Goal: Information Seeking & Learning: Learn about a topic

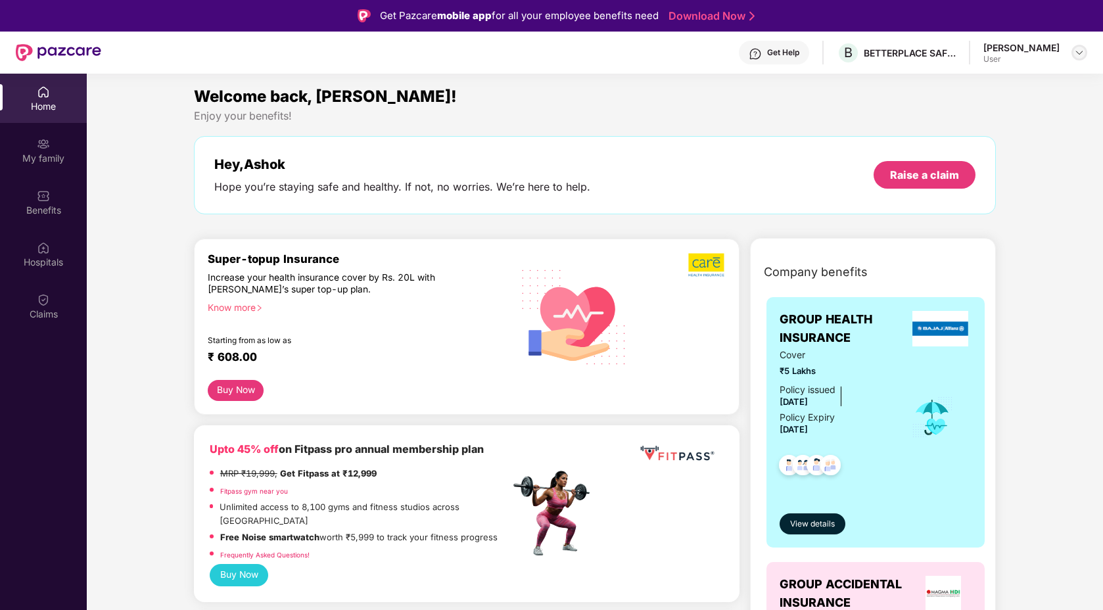
click at [1077, 58] on div at bounding box center [1079, 53] width 16 height 16
click at [1022, 272] on div "Company benefits GROUP HEALTH INSURANCE Cover ₹5 Lakhs Policy issued [DATE] Pol…" at bounding box center [872, 548] width 303 height 587
click at [34, 145] on div "My family" at bounding box center [43, 149] width 87 height 49
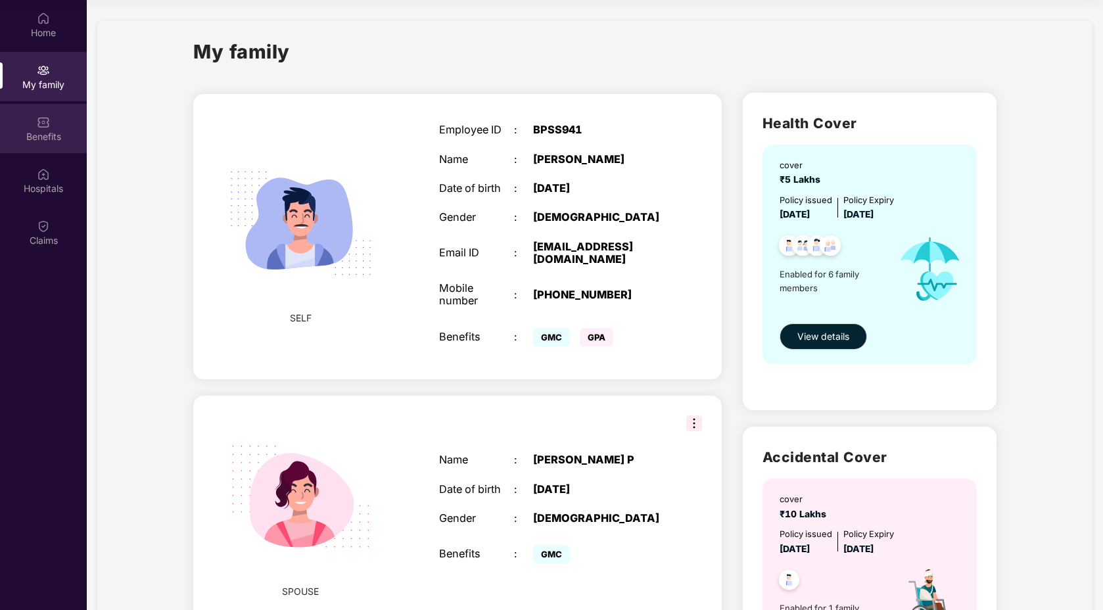
click at [37, 139] on div "Benefits" at bounding box center [43, 136] width 87 height 13
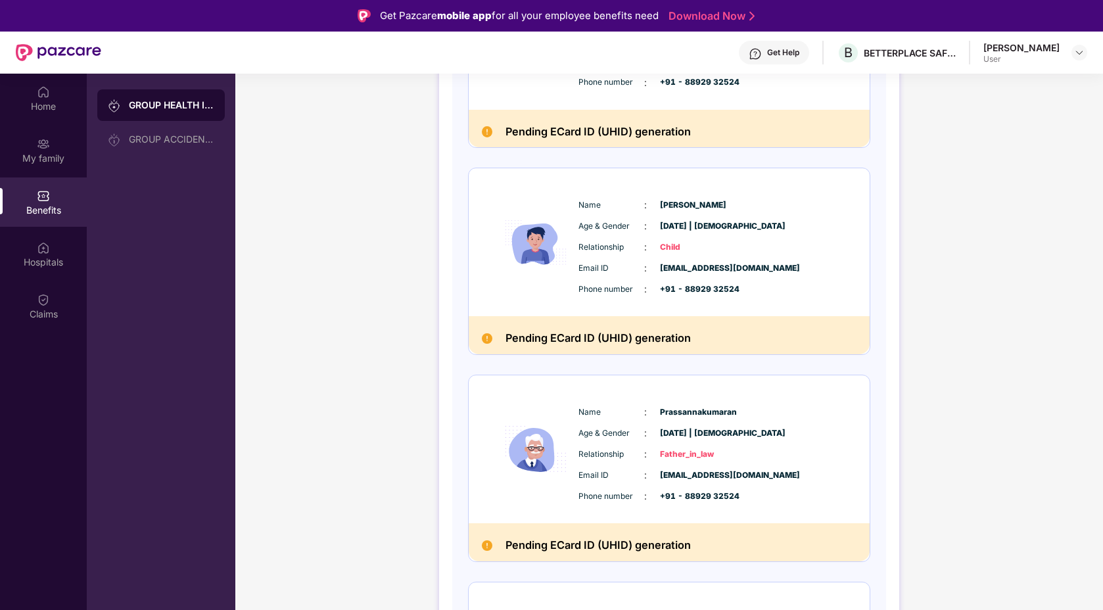
scroll to position [74, 0]
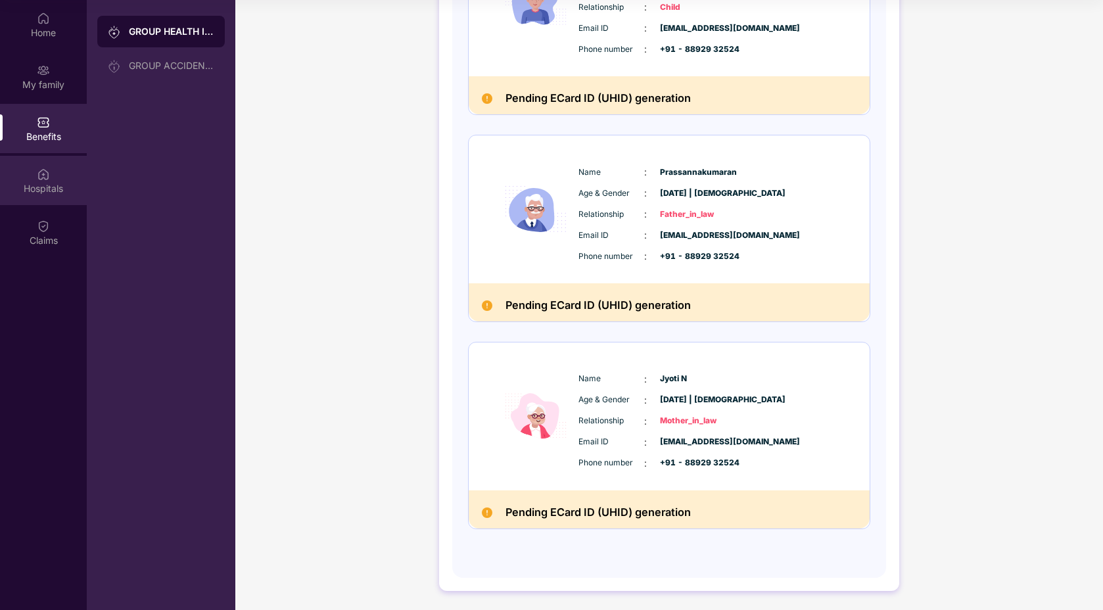
click at [44, 167] on div at bounding box center [43, 172] width 13 height 13
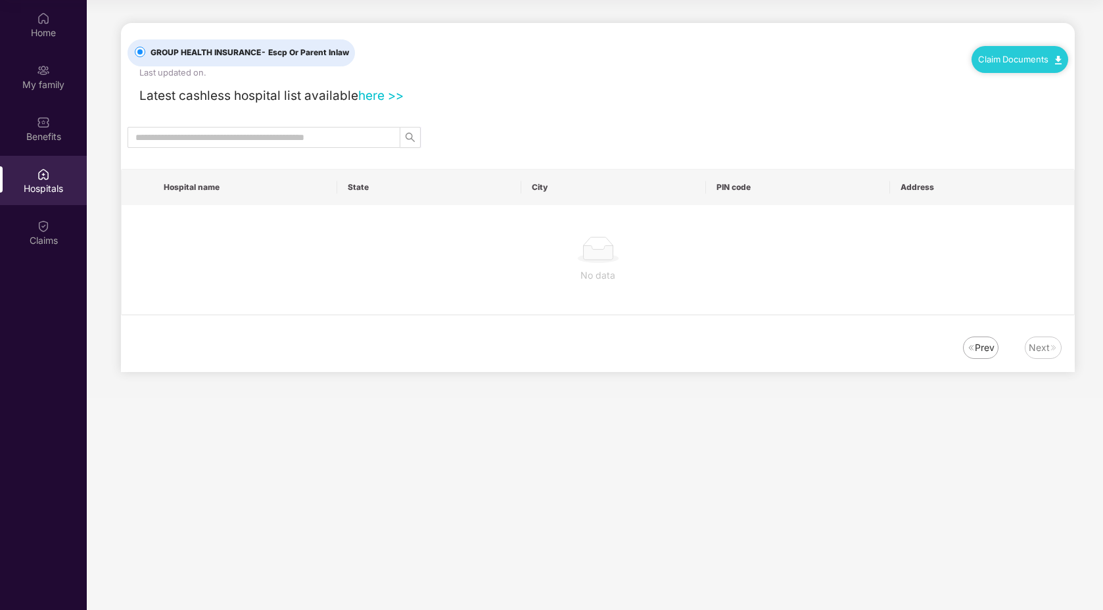
scroll to position [0, 0]
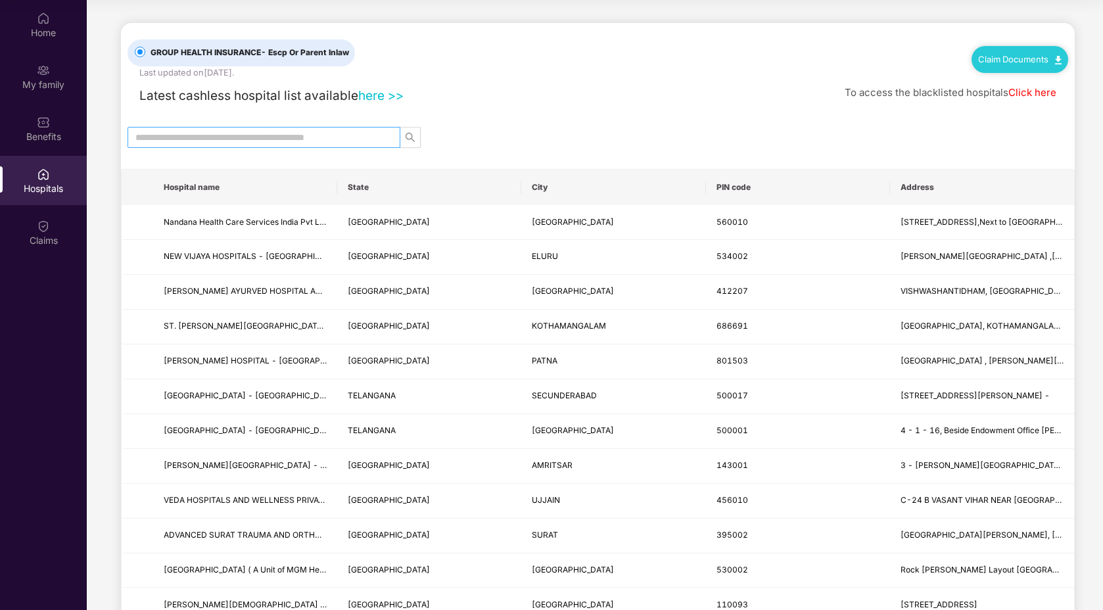
click at [380, 141] on input "text" at bounding box center [258, 137] width 246 height 14
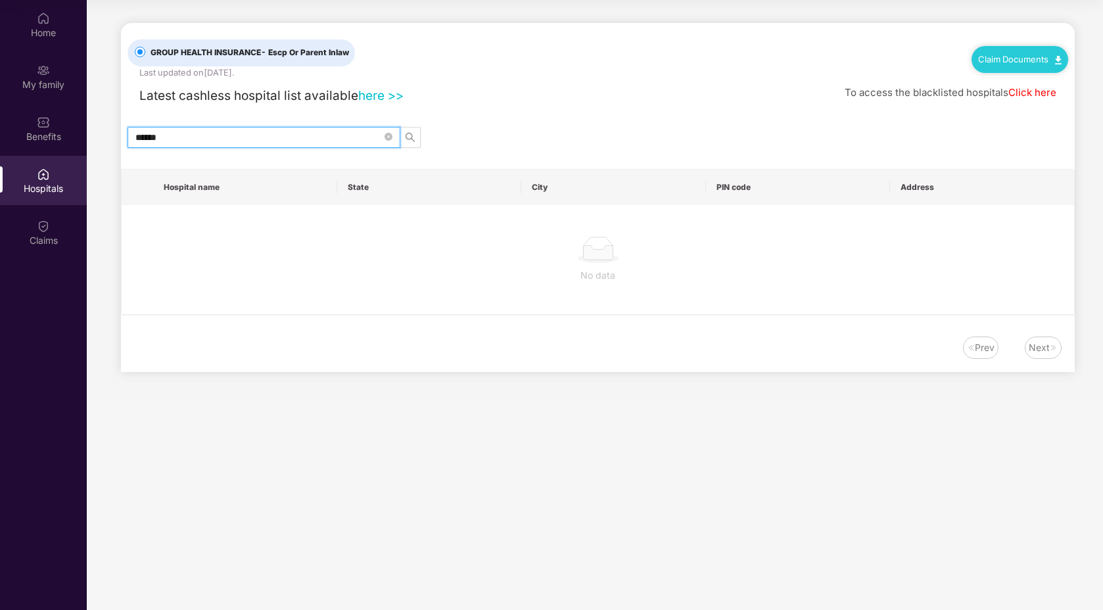
click at [307, 139] on input "******" at bounding box center [258, 137] width 246 height 14
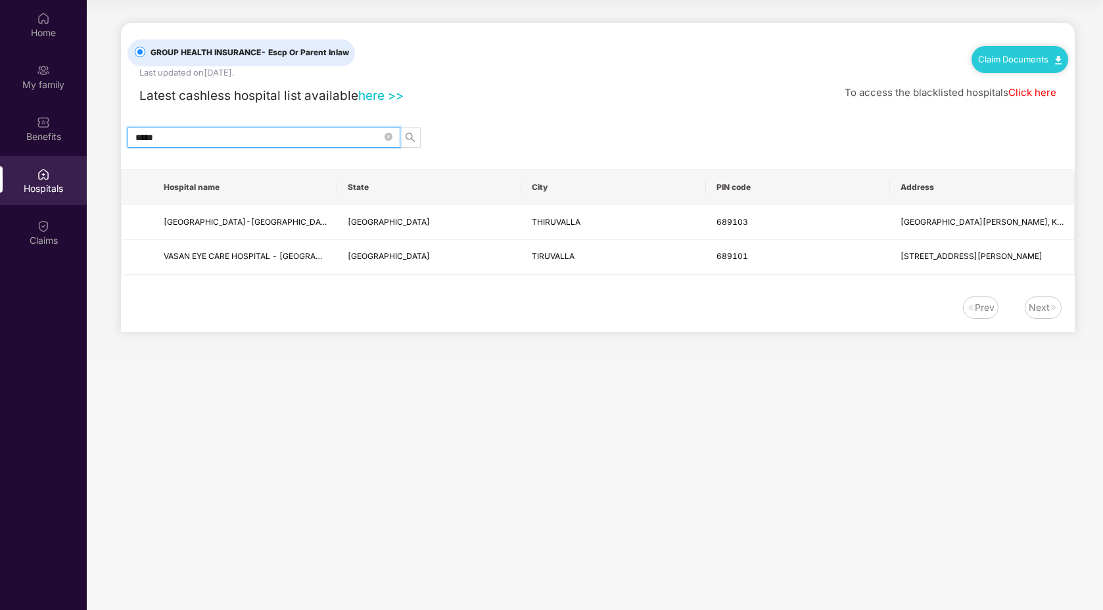
type input "*****"
click at [189, 148] on div "GROUP HEALTH INSURANCE - Escp Or Parent Inlaw Last updated on [DATE] . Claim Do…" at bounding box center [597, 177] width 953 height 309
drag, startPoint x: 190, startPoint y: 141, endPoint x: 0, endPoint y: 141, distance: 189.9
click at [0, 141] on div "Home My family Benefits Hospitals Claims GROUP HEALTH INSURANCE - Escp Or Paren…" at bounding box center [551, 305] width 1103 height 610
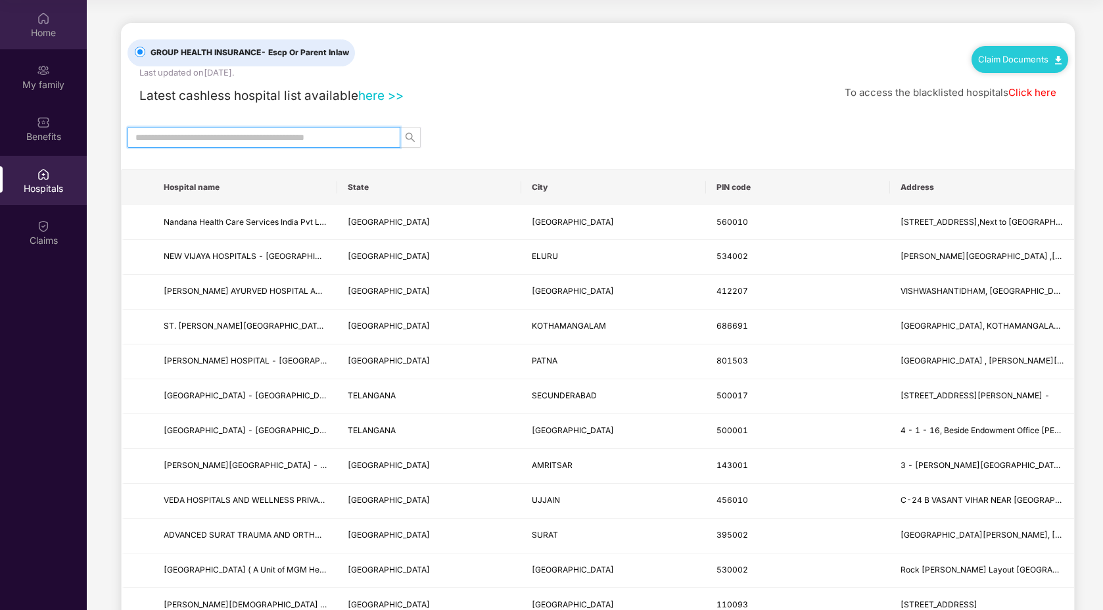
click at [37, 14] on img at bounding box center [43, 18] width 13 height 13
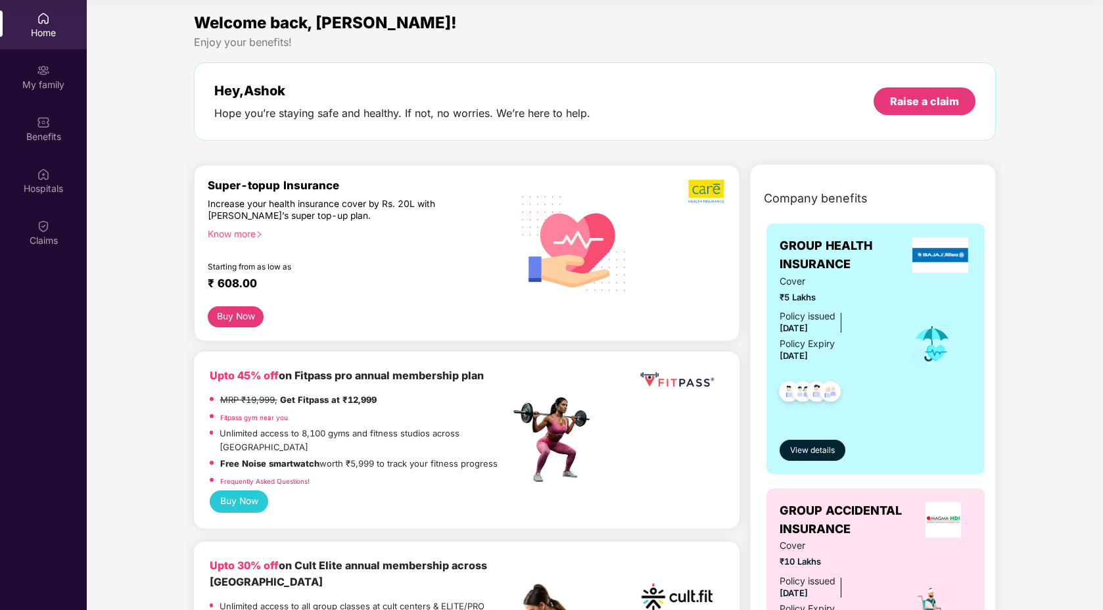
click at [52, 20] on div "Home" at bounding box center [43, 24] width 87 height 49
